Goal: Task Accomplishment & Management: Complete application form

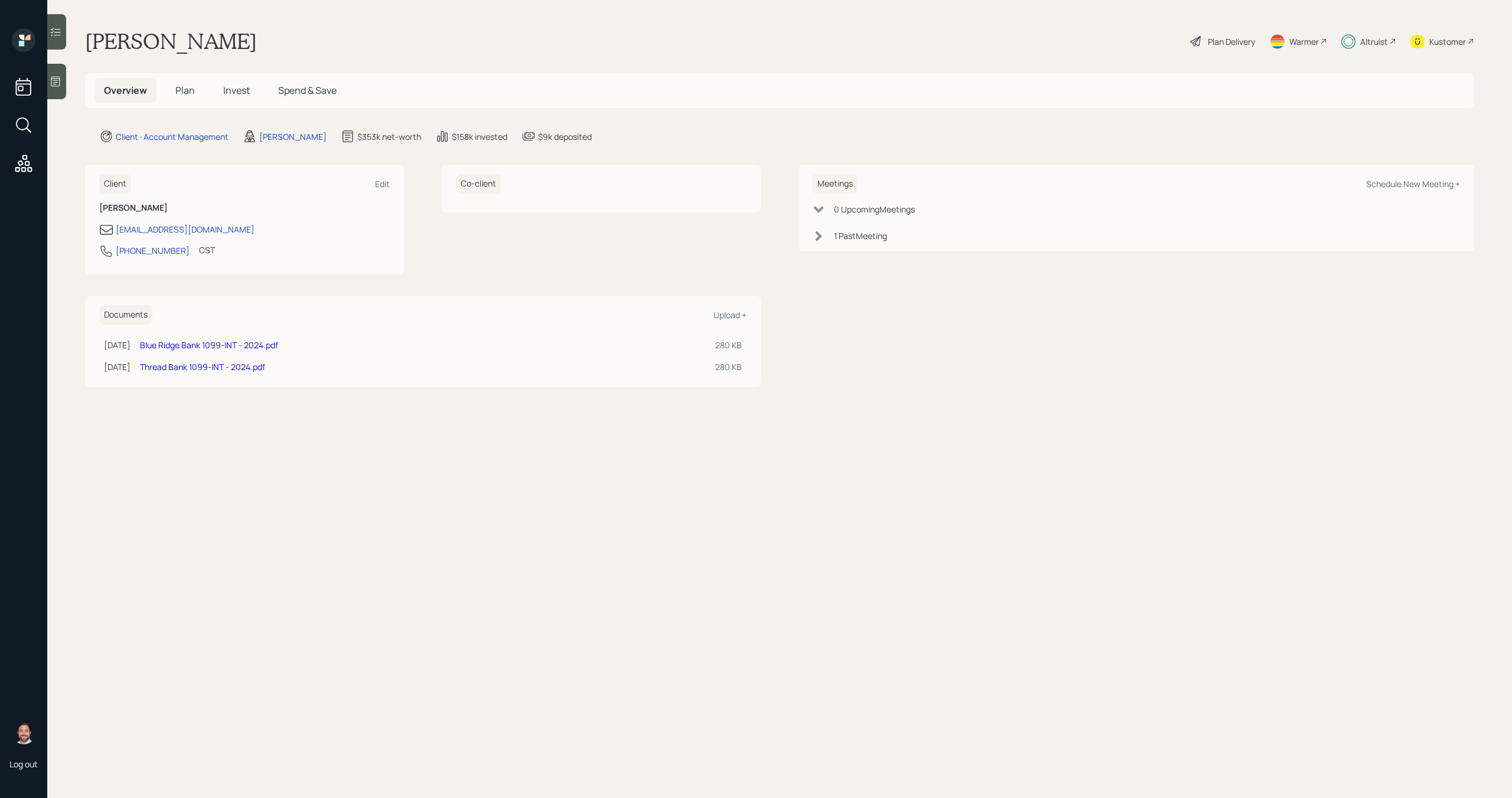
click at [184, 94] on span "Plan" at bounding box center [185, 90] width 20 height 13
